Goal: Task Accomplishment & Management: Manage account settings

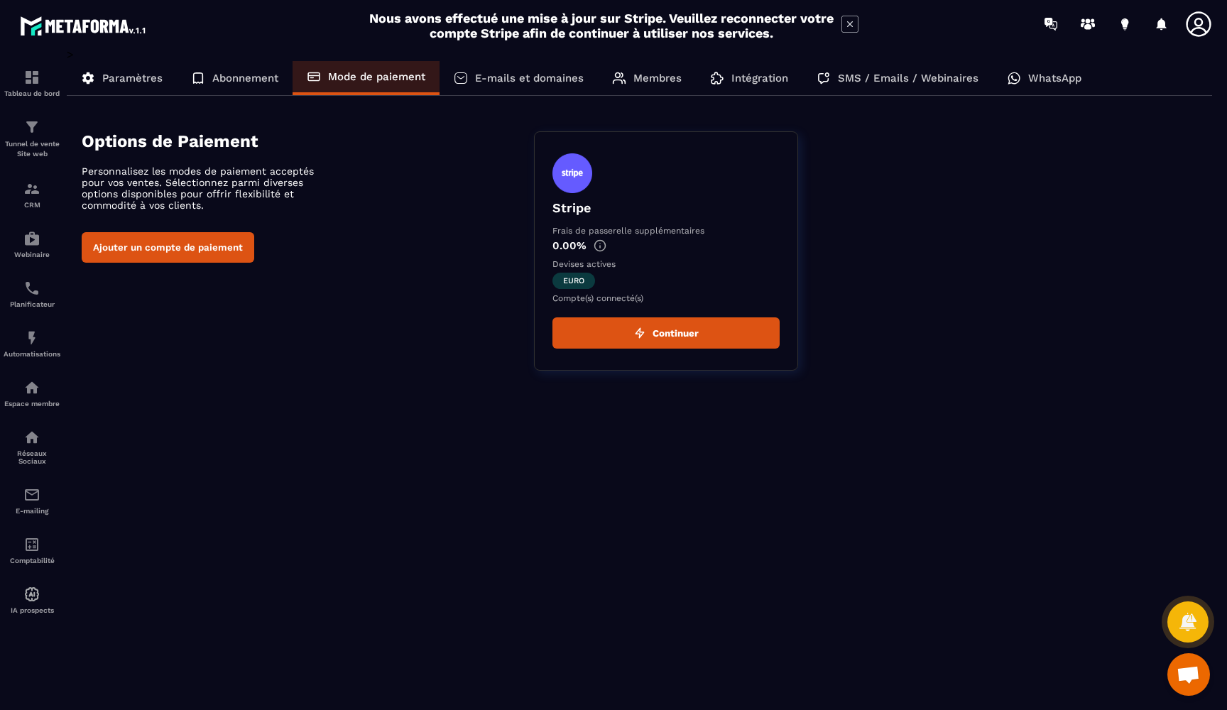
click at [422, 316] on div "Options de Paiement Personnalisez les modes de paiement acceptés pour vos vente…" at bounding box center [647, 250] width 1131 height 239
click at [498, 77] on p "E-mails et domaines" at bounding box center [529, 78] width 109 height 13
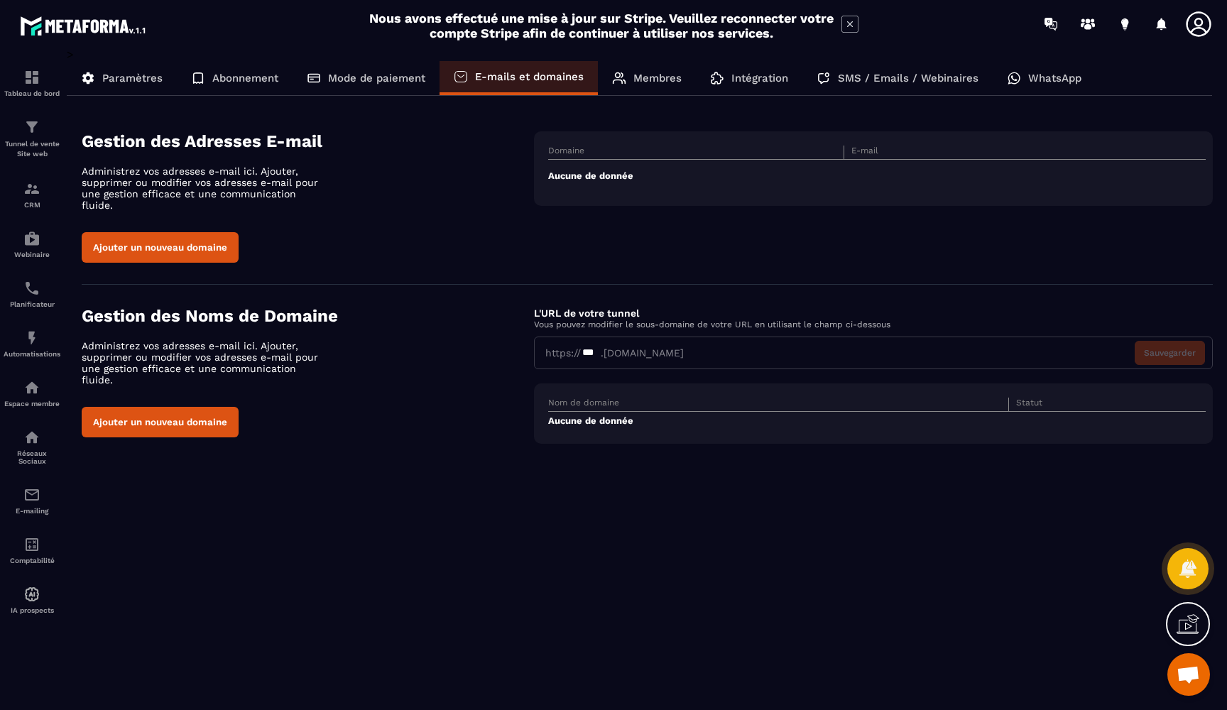
click at [170, 232] on button "Ajouter un nouveau domaine" at bounding box center [160, 247] width 157 height 31
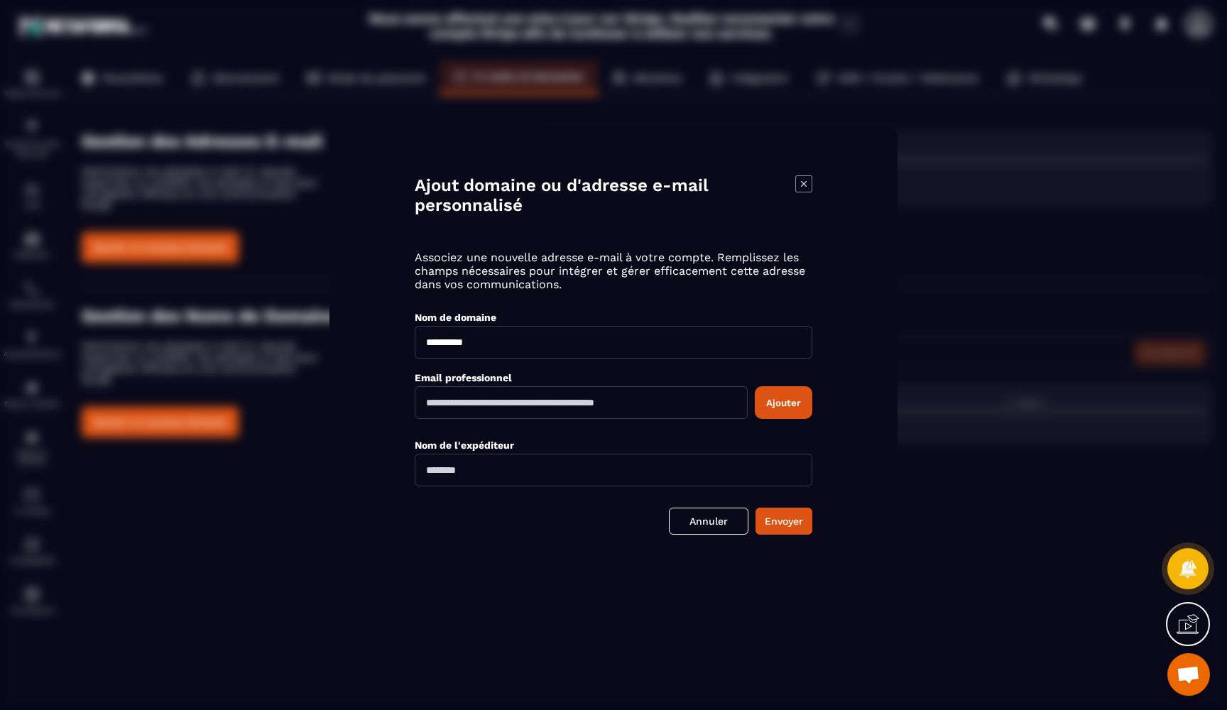
type input "**********"
click at [360, 520] on div "**********" at bounding box center [613, 355] width 568 height 459
type input "**********"
click at [528, 555] on div "**********" at bounding box center [613, 355] width 568 height 459
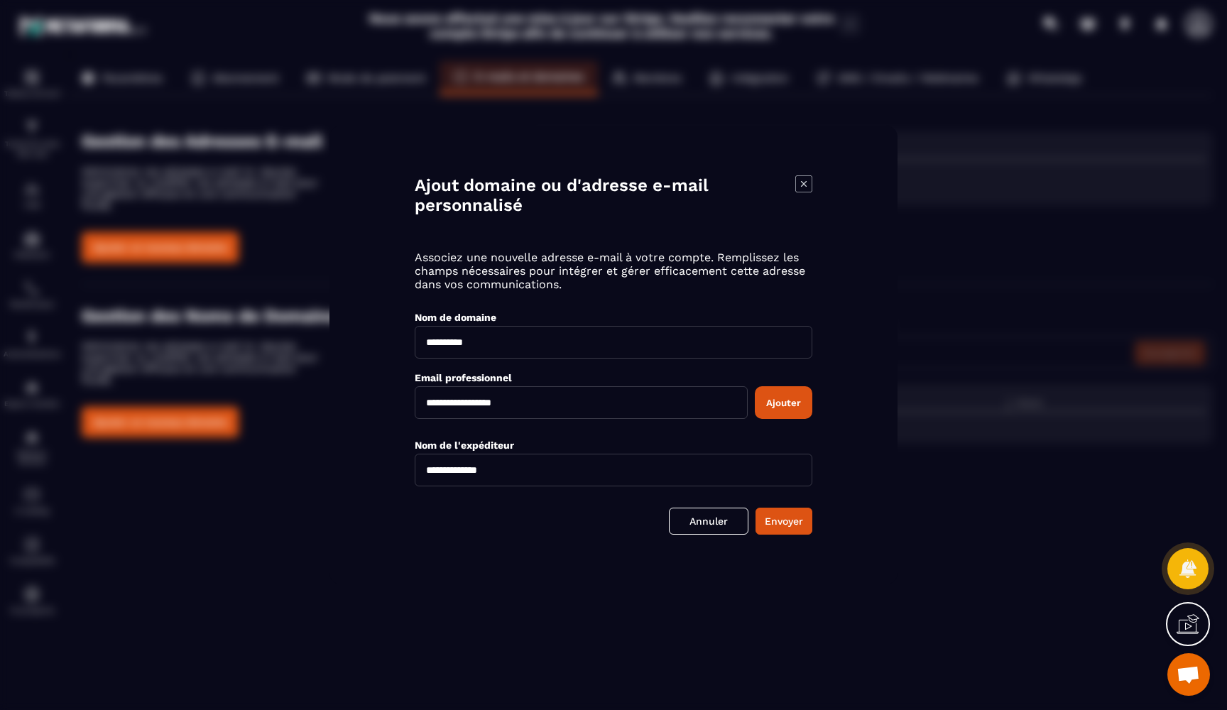
click at [792, 400] on button "Ajouter" at bounding box center [784, 402] width 58 height 33
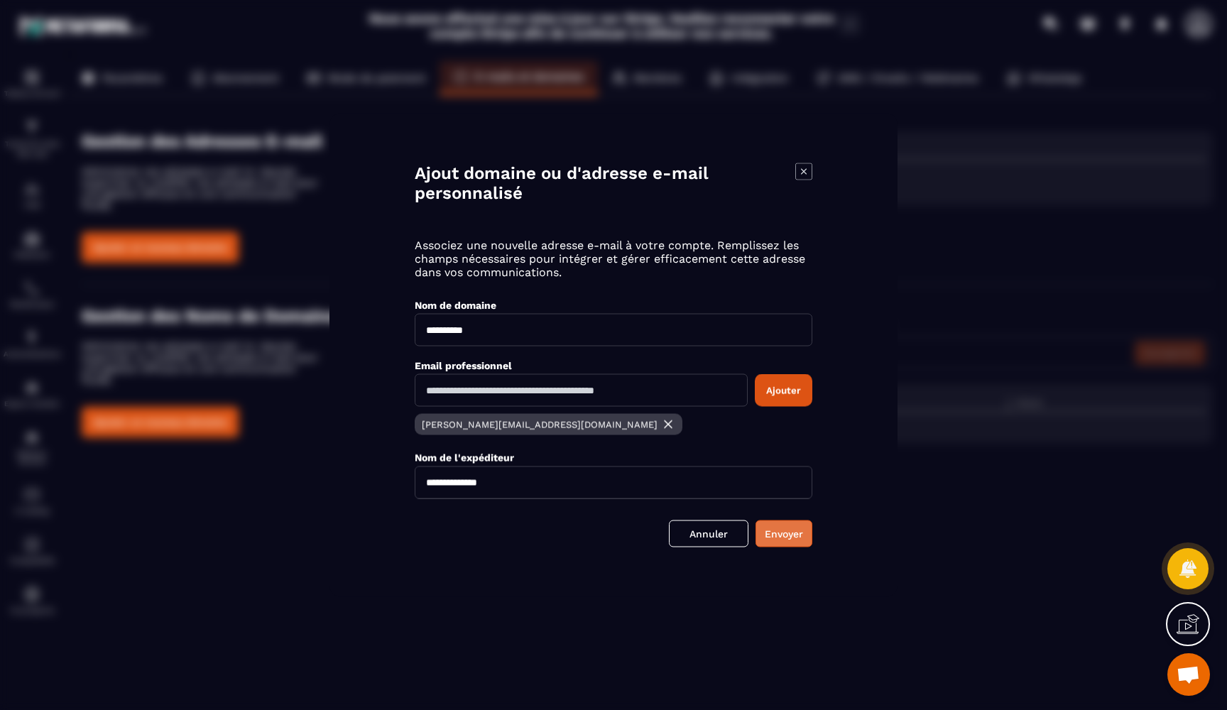
click at [786, 535] on button "Envoyer" at bounding box center [783, 533] width 57 height 27
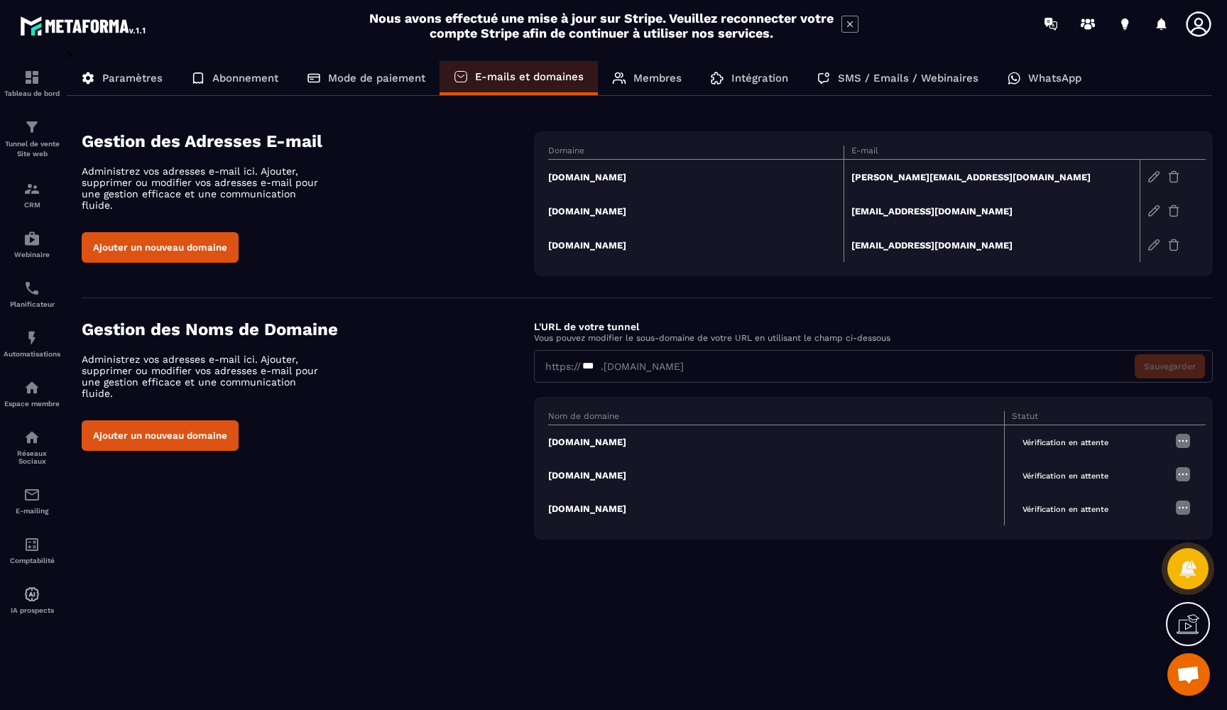
click at [1183, 438] on img at bounding box center [1182, 440] width 17 height 17
click at [782, 692] on div "> Paramètres Abonnement Mode de paiement E-mails et domaines Membres Intégratio…" at bounding box center [640, 372] width 1146 height 648
click at [1179, 616] on icon at bounding box center [1188, 624] width 23 height 23
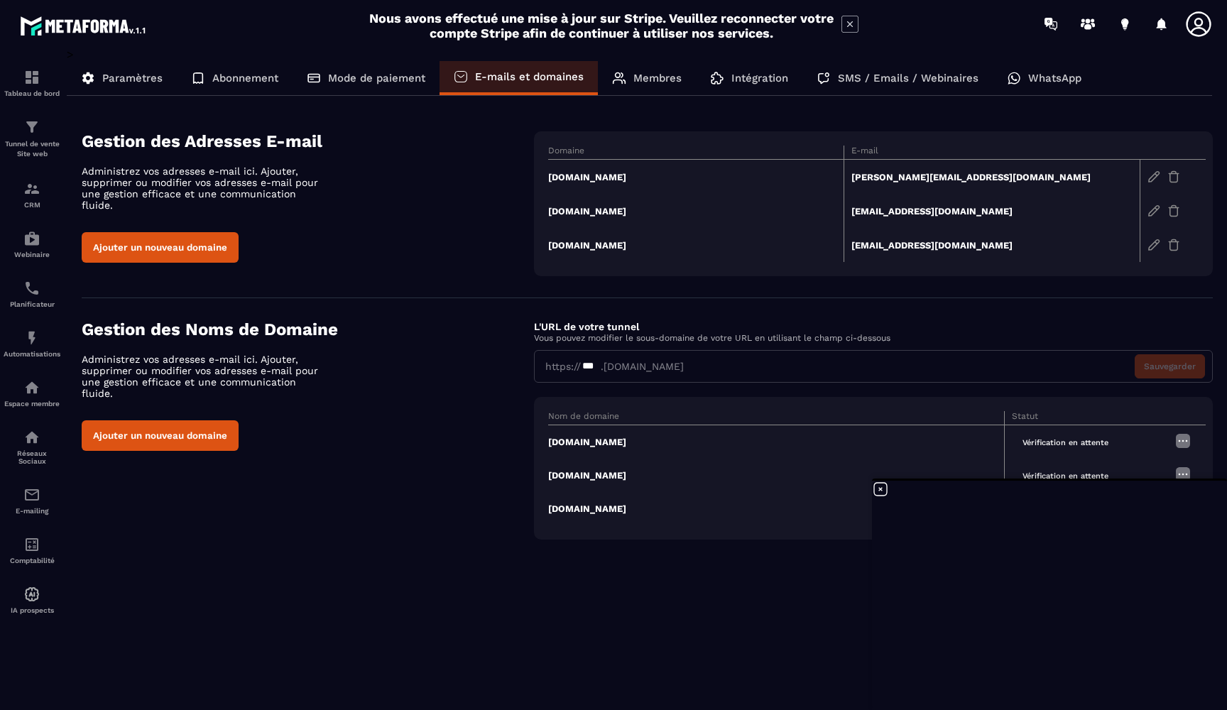
click at [881, 486] on icon at bounding box center [880, 489] width 17 height 17
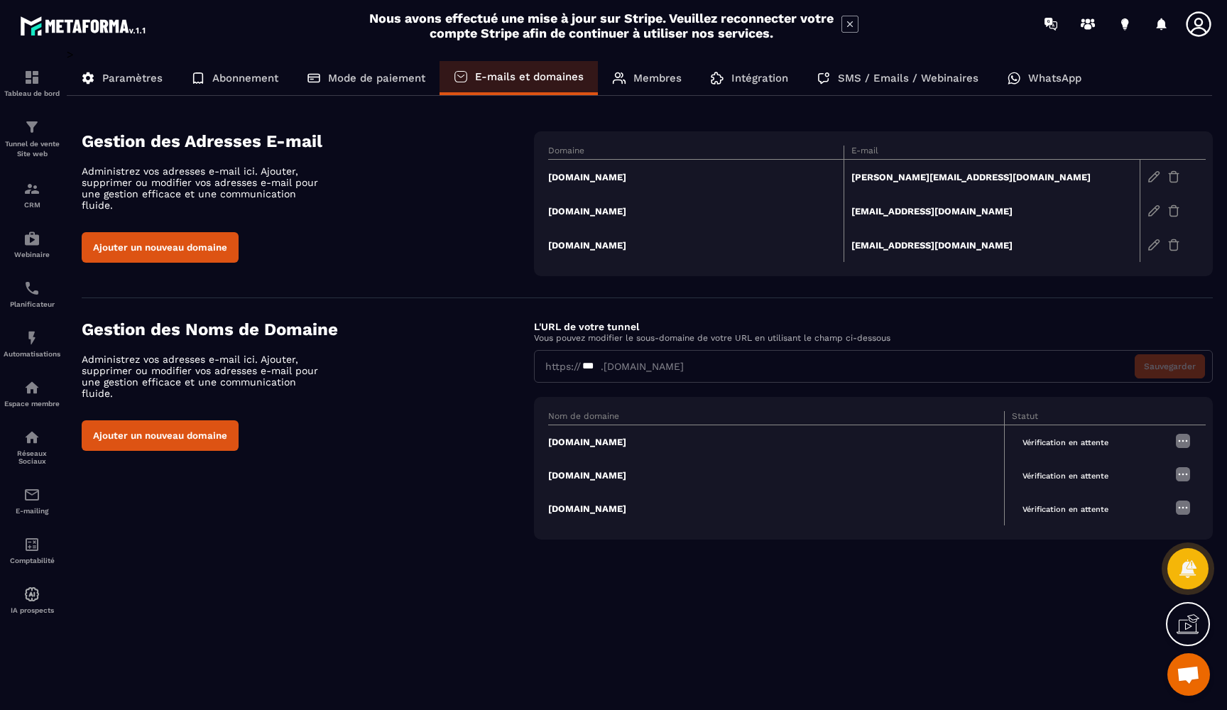
click at [1156, 178] on img at bounding box center [1153, 176] width 13 height 13
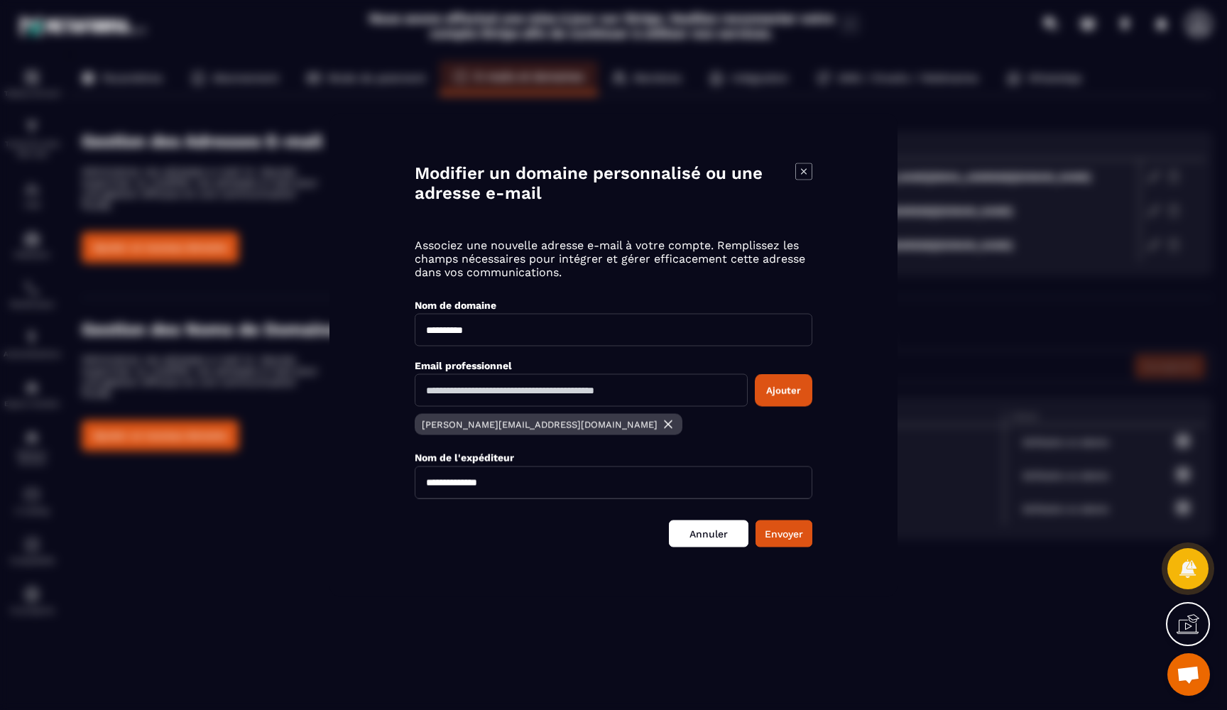
click at [707, 532] on link "Annuler" at bounding box center [709, 533] width 80 height 27
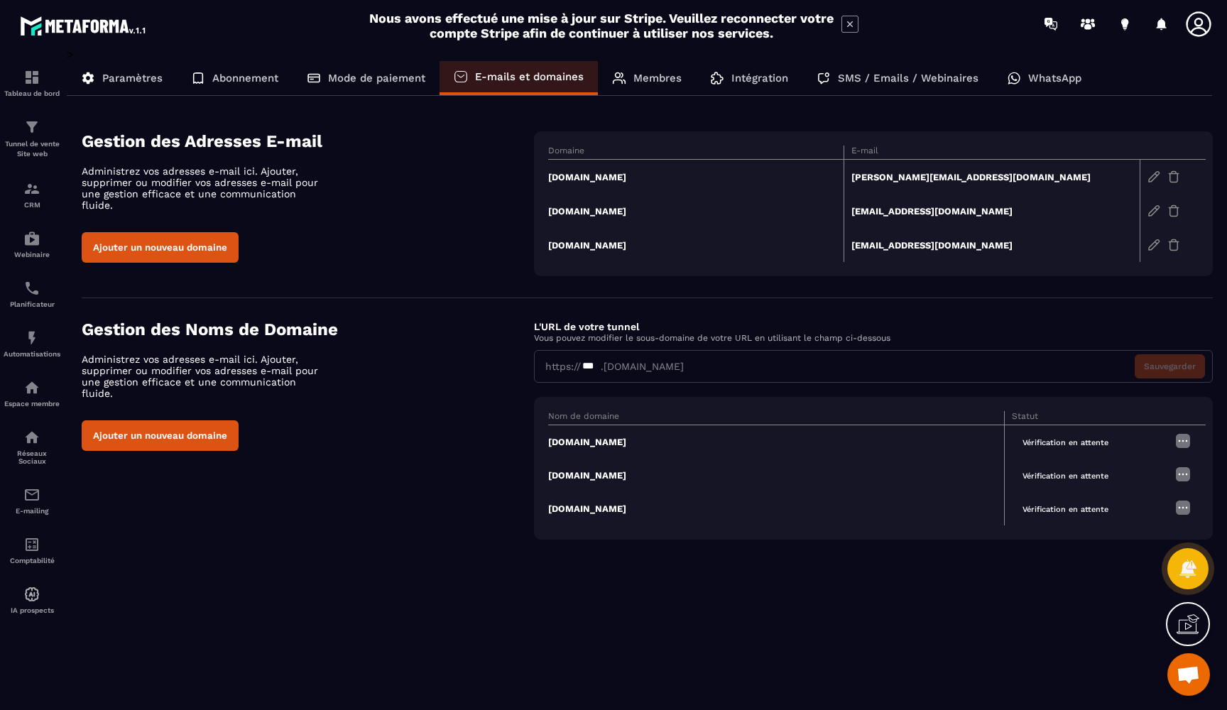
click at [888, 176] on td "[PERSON_NAME][EMAIL_ADDRESS][DOMAIN_NAME]" at bounding box center [992, 177] width 296 height 35
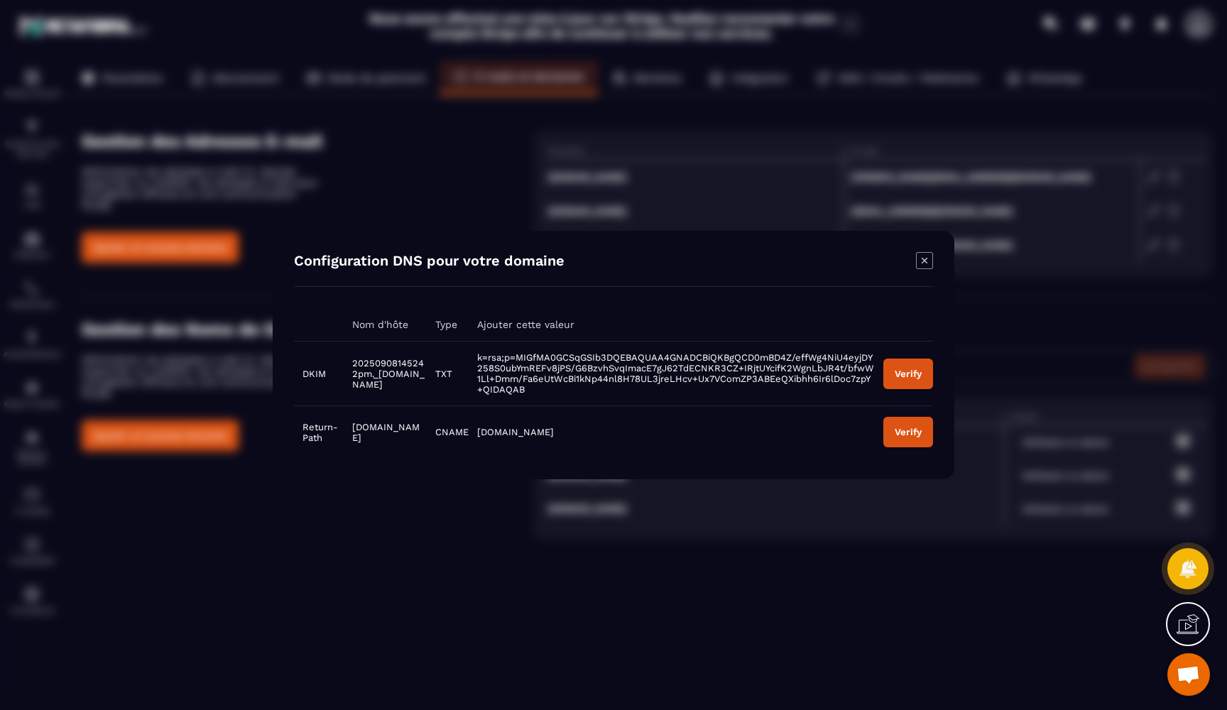
drag, startPoint x: 347, startPoint y: 363, endPoint x: 407, endPoint y: 387, distance: 65.0
click at [408, 388] on td "20250908145242pm._[DOMAIN_NAME]" at bounding box center [385, 374] width 82 height 65
copy span "20250908145242pm._[DOMAIN_NAME]"
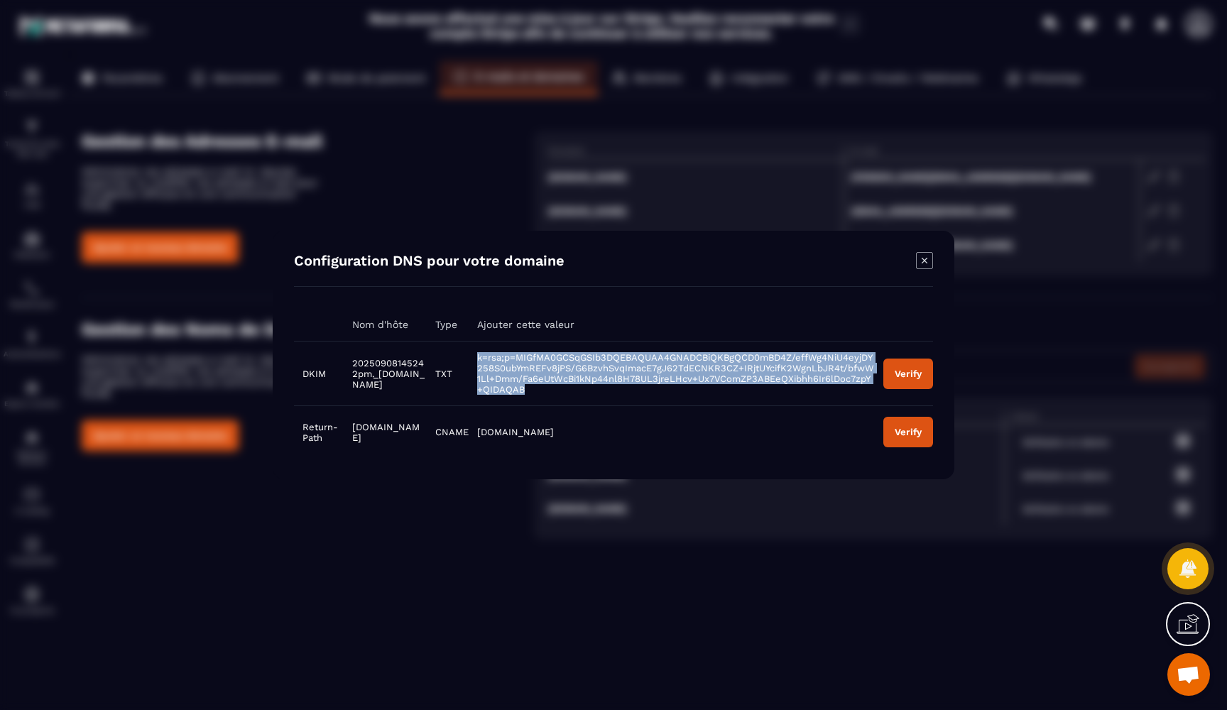
drag, startPoint x: 463, startPoint y: 364, endPoint x: 878, endPoint y: 393, distance: 415.6
click at [875, 393] on td "k=rsa;p=MIGfMA0GCSqGSIb3DQEBAQUAA4GNADCBiQKBgQCD0mBD4Z/effWg4NiU4eyjDY258S0ubYm…" at bounding box center [672, 374] width 406 height 65
copy span "k=rsa;p=MIGfMA0GCSqGSIb3DQEBAQUAA4GNADCBiQKBgQCD0mBD4Z/effWg4NiU4eyjDY258S0ubYm…"
drag, startPoint x: 349, startPoint y: 422, endPoint x: 362, endPoint y: 429, distance: 14.6
click at [362, 429] on span "[DOMAIN_NAME]" at bounding box center [385, 432] width 67 height 21
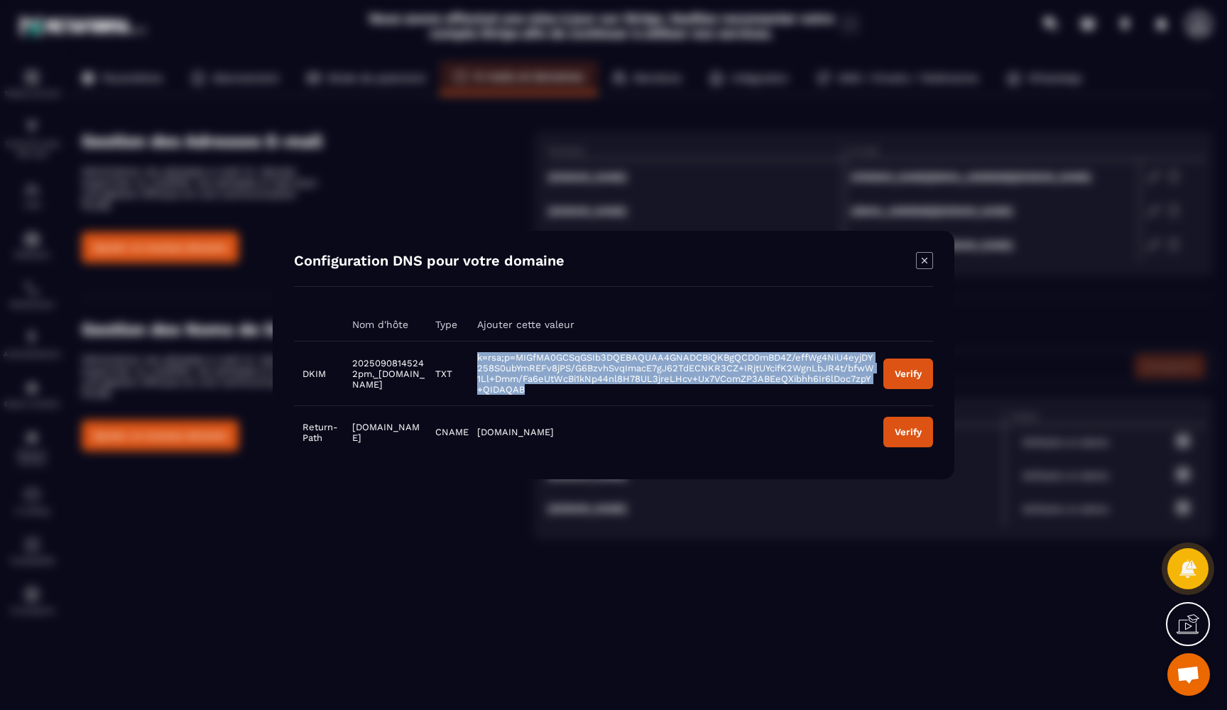
click at [362, 429] on span "[DOMAIN_NAME]" at bounding box center [385, 432] width 67 height 21
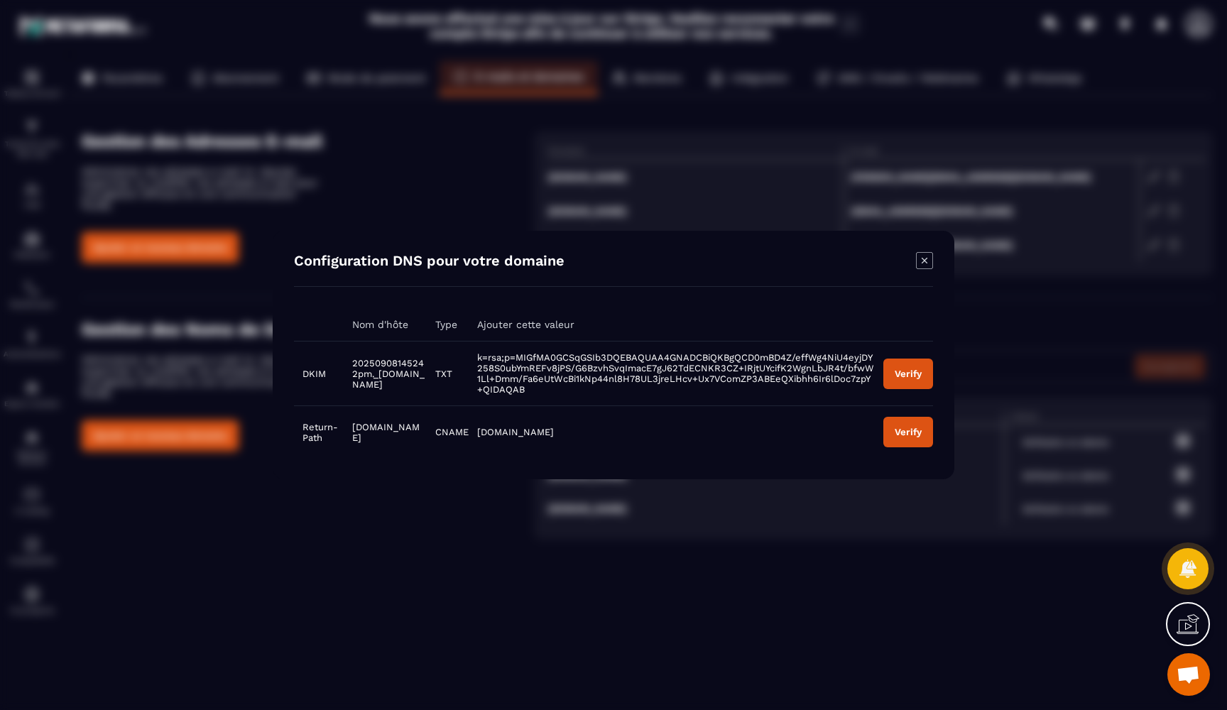
drag, startPoint x: 347, startPoint y: 423, endPoint x: 385, endPoint y: 434, distance: 39.8
click at [386, 435] on span "[DOMAIN_NAME]" at bounding box center [385, 432] width 67 height 21
copy span "[DOMAIN_NAME]"
drag, startPoint x: 463, startPoint y: 424, endPoint x: 523, endPoint y: 425, distance: 59.7
click at [523, 425] on td "[DOMAIN_NAME]" at bounding box center [672, 432] width 406 height 53
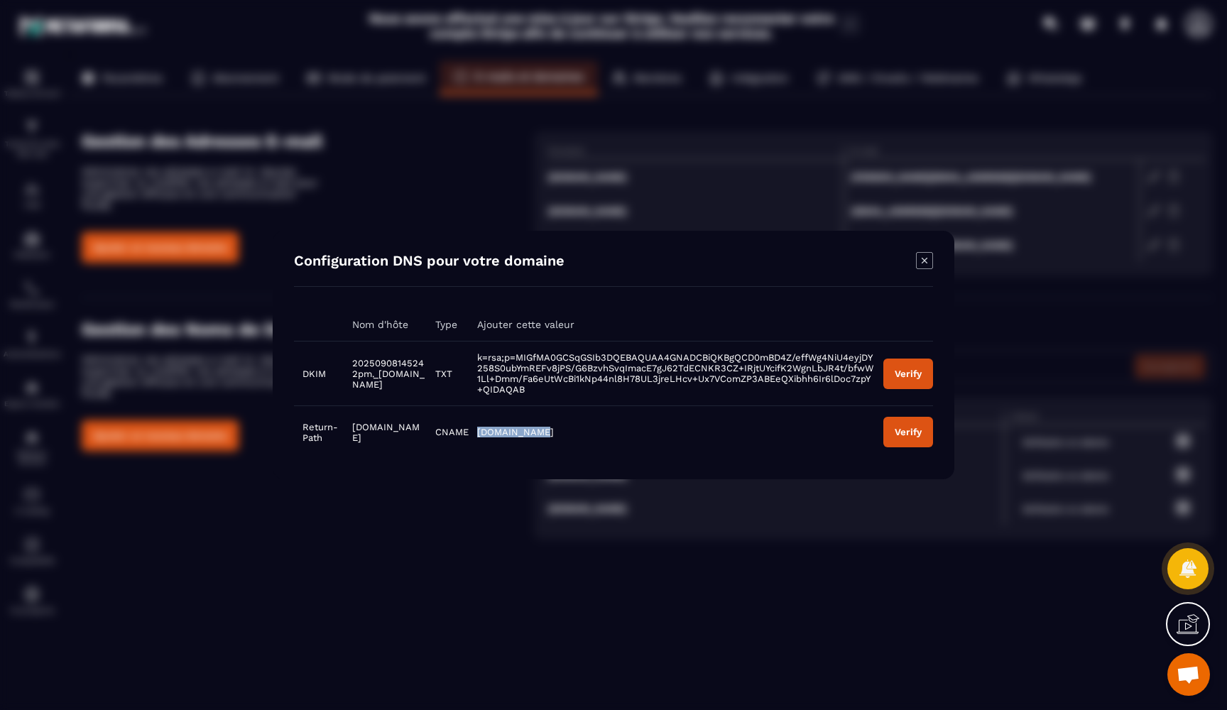
copy span "[DOMAIN_NAME]"
click at [923, 266] on icon "Modal window" at bounding box center [924, 260] width 17 height 17
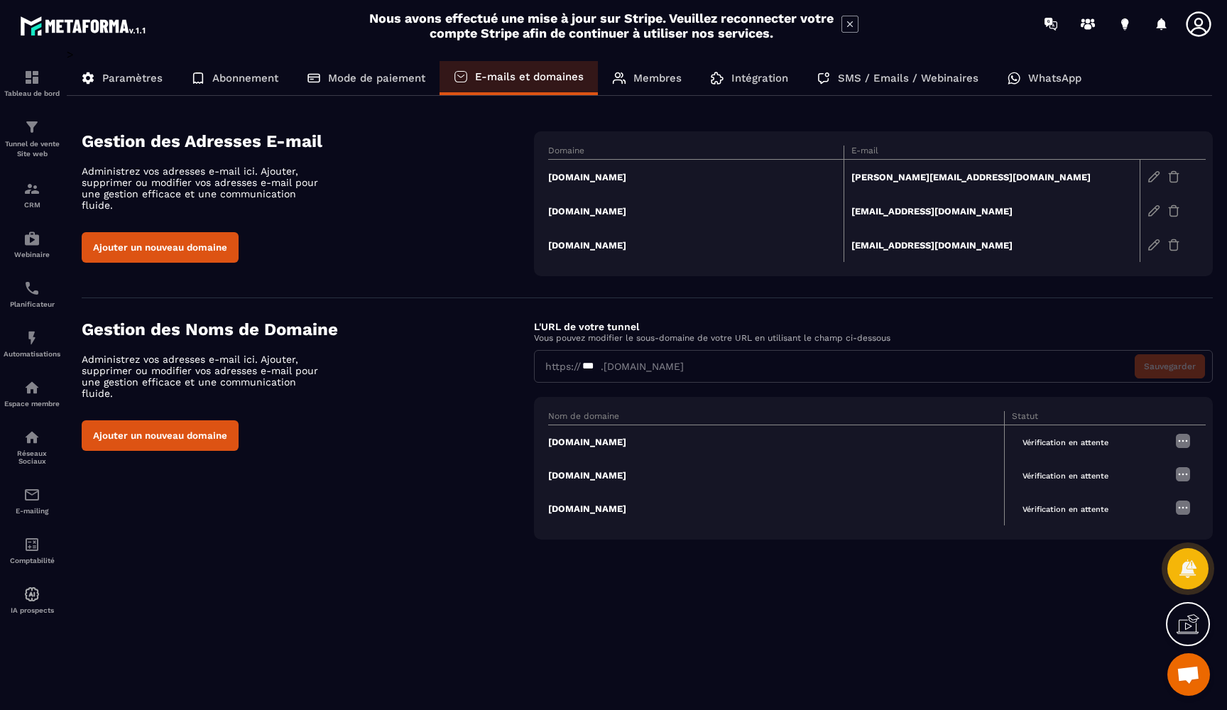
click at [917, 173] on td "[PERSON_NAME][EMAIL_ADDRESS][DOMAIN_NAME]" at bounding box center [992, 177] width 296 height 35
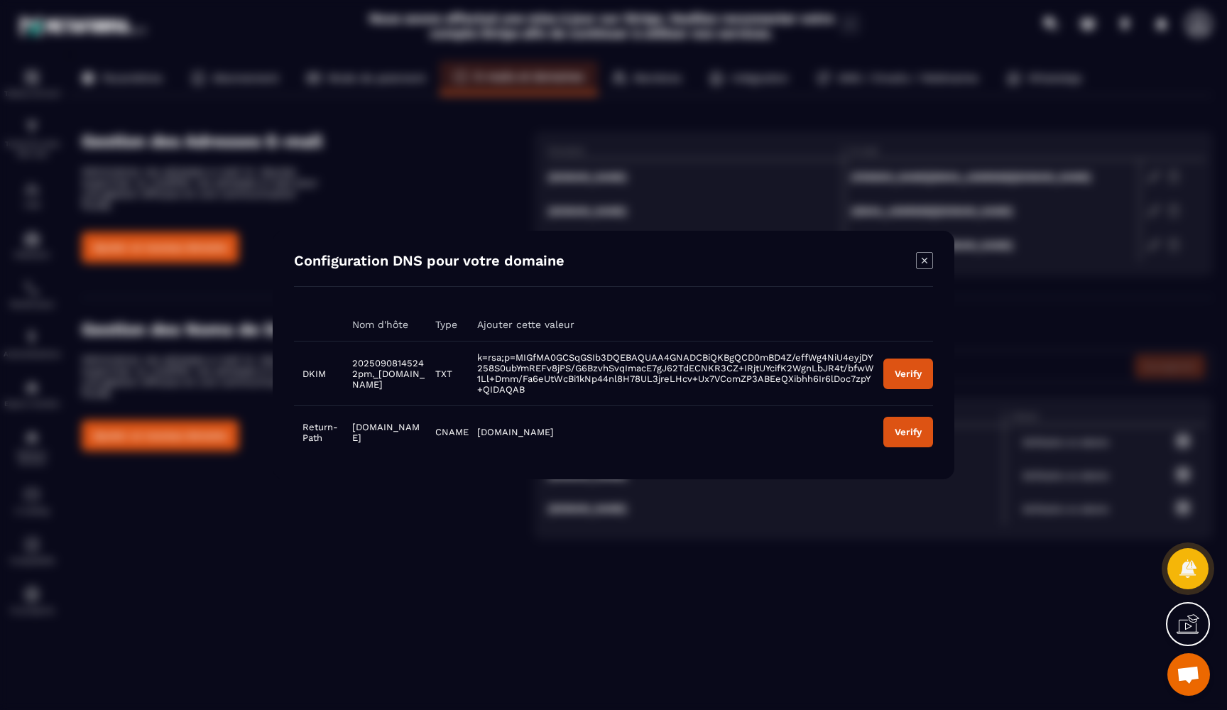
click at [902, 369] on button "Verify" at bounding box center [908, 374] width 50 height 31
click at [910, 375] on div "Verify" at bounding box center [908, 374] width 27 height 11
click at [927, 256] on div "Configuration DNS pour votre domaine Nom d'hôte Type Ajouter cette valeur DKIM …" at bounding box center [614, 355] width 682 height 249
click at [926, 269] on icon "Modal window" at bounding box center [924, 260] width 17 height 17
